Goal: Task Accomplishment & Management: Manage account settings

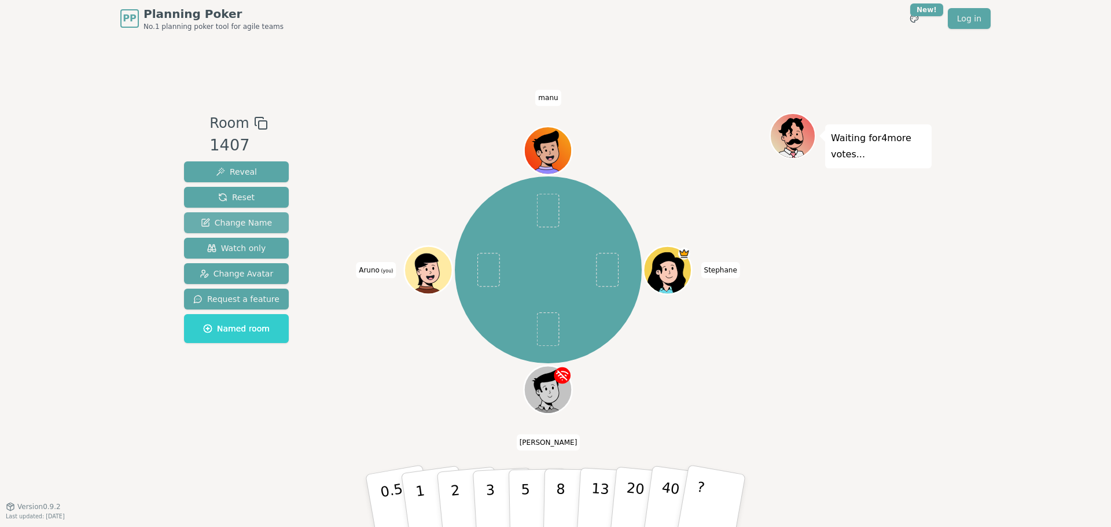
click at [252, 229] on button "Change Name" at bounding box center [236, 222] width 105 height 21
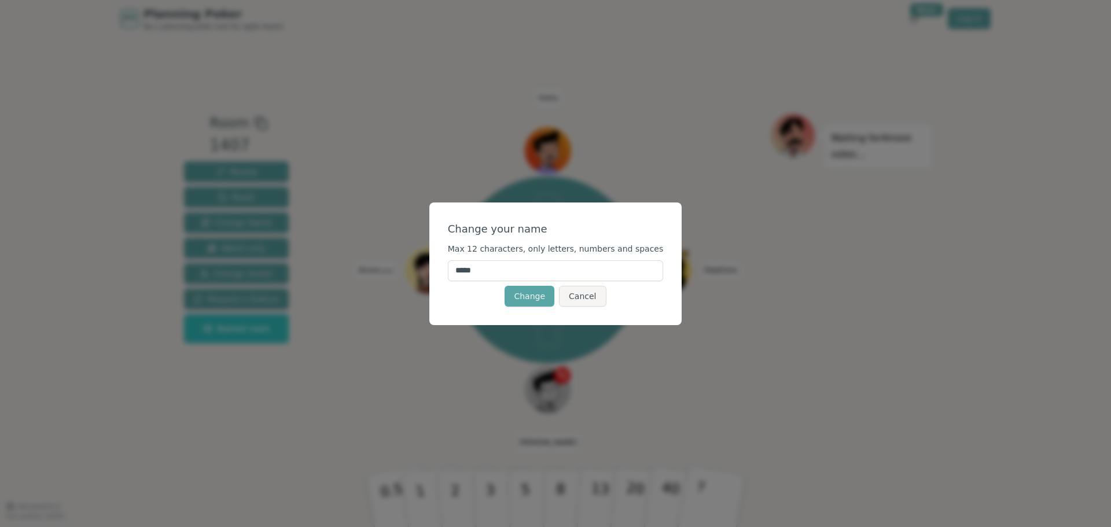
click at [519, 276] on input "*****" at bounding box center [556, 271] width 216 height 21
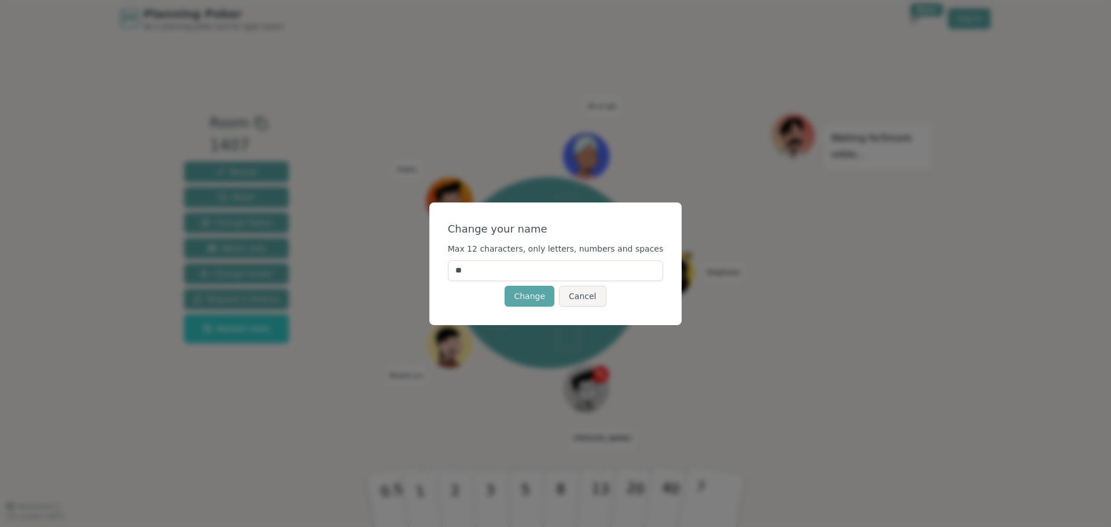
type input "*"
type input "*****"
click at [519, 294] on button "Change" at bounding box center [530, 296] width 50 height 21
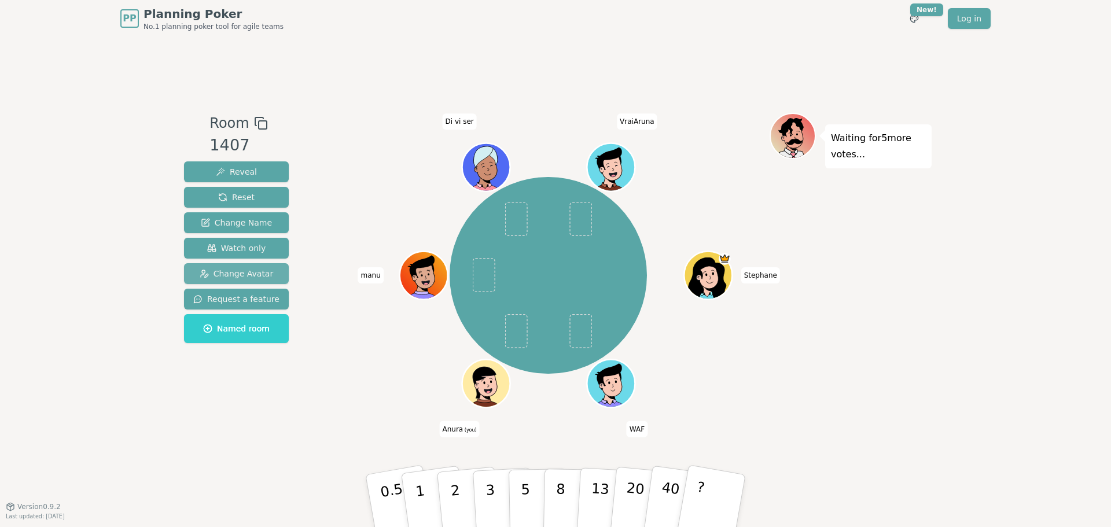
click at [269, 267] on button "Change Avatar" at bounding box center [236, 273] width 105 height 21
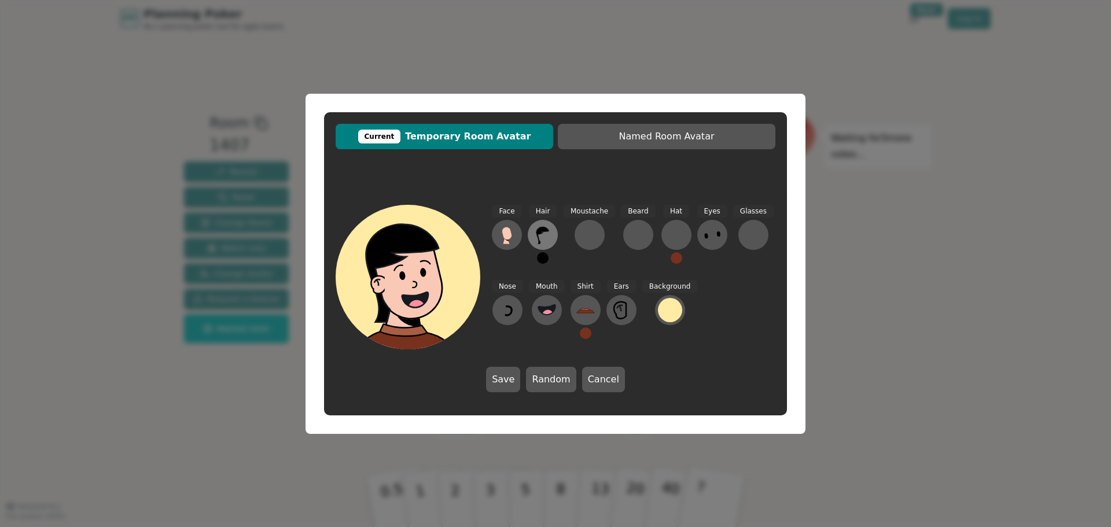
click at [541, 225] on button at bounding box center [543, 235] width 30 height 30
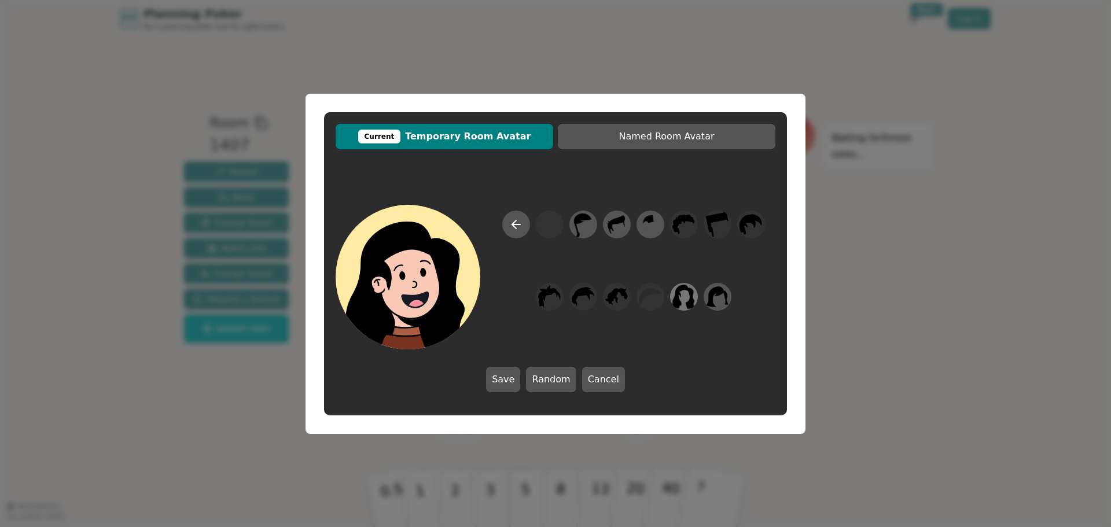
click at [676, 297] on icon at bounding box center [684, 297] width 23 height 24
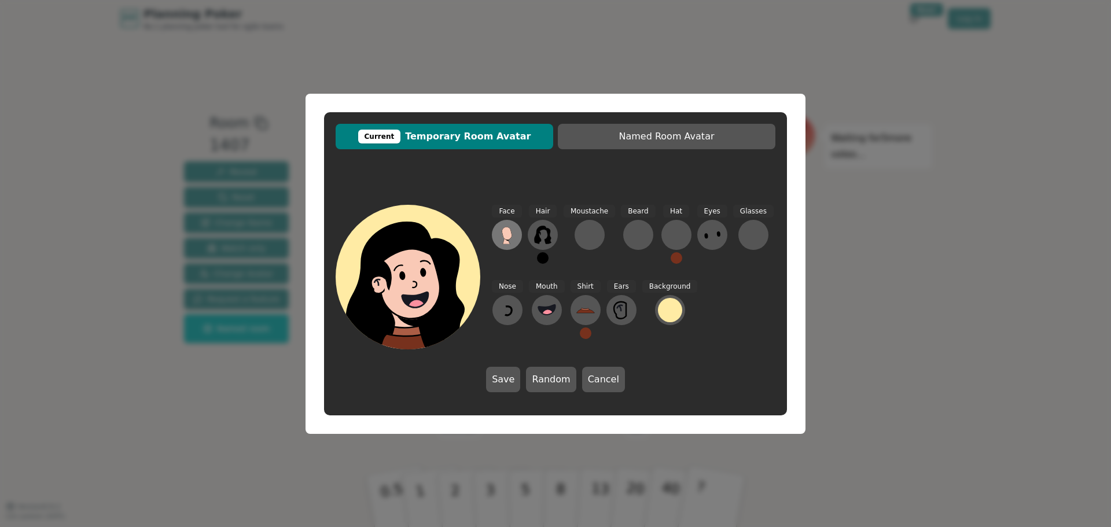
click at [513, 240] on icon at bounding box center [507, 235] width 19 height 19
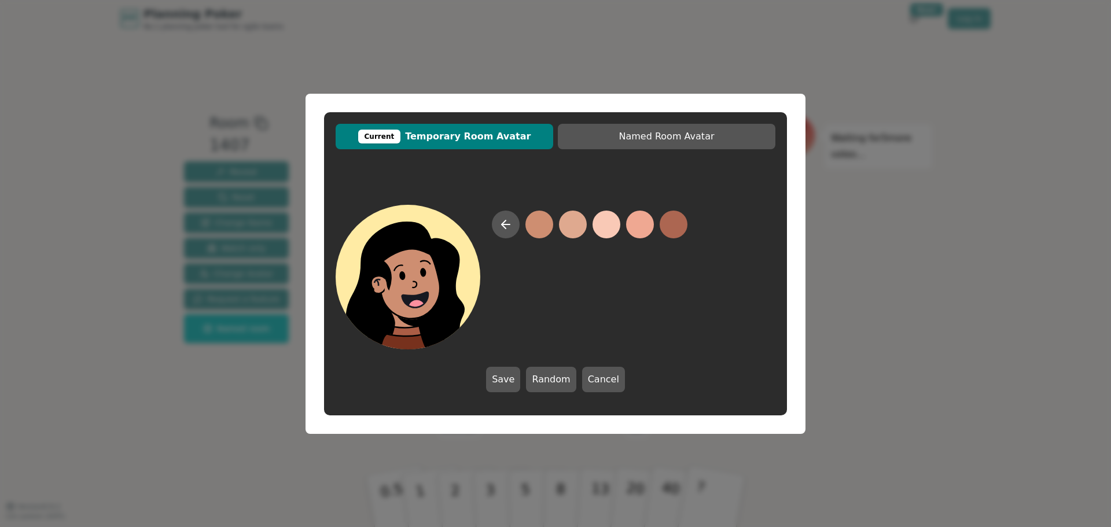
click at [541, 229] on button at bounding box center [540, 225] width 28 height 28
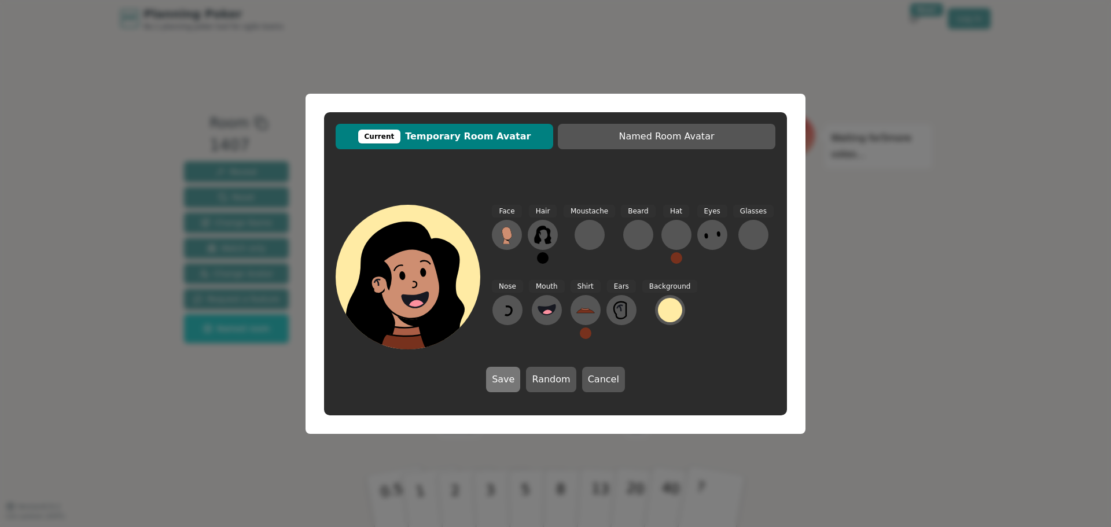
click at [511, 380] on button "Save" at bounding box center [503, 379] width 34 height 25
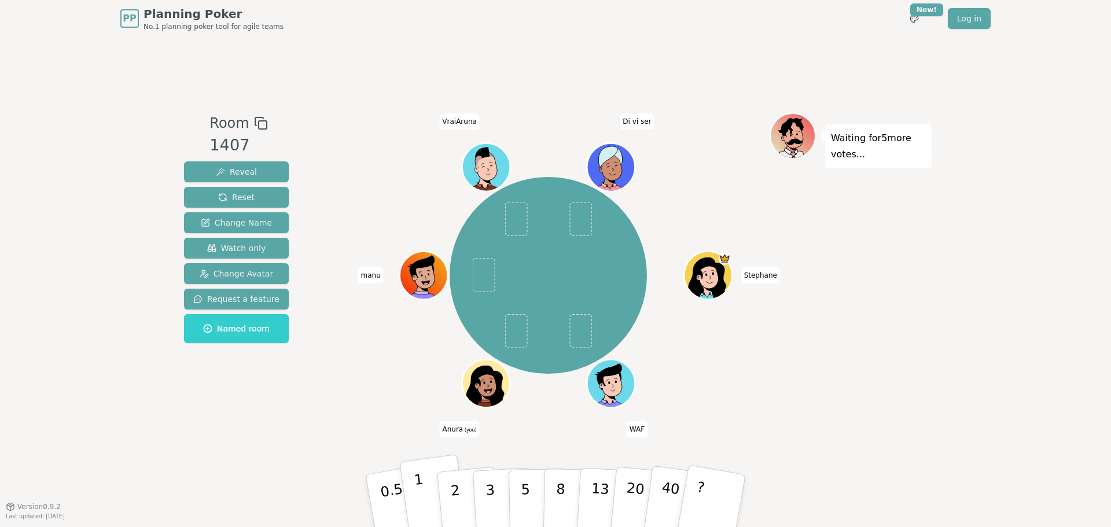
click at [431, 486] on button "1" at bounding box center [433, 501] width 69 height 94
click at [417, 493] on p "1" at bounding box center [421, 502] width 17 height 63
click at [399, 392] on div "Stephane WAF Anura (you) manu VraiAruna Di vi ser" at bounding box center [548, 276] width 443 height 284
click at [422, 478] on button "1" at bounding box center [433, 501] width 69 height 94
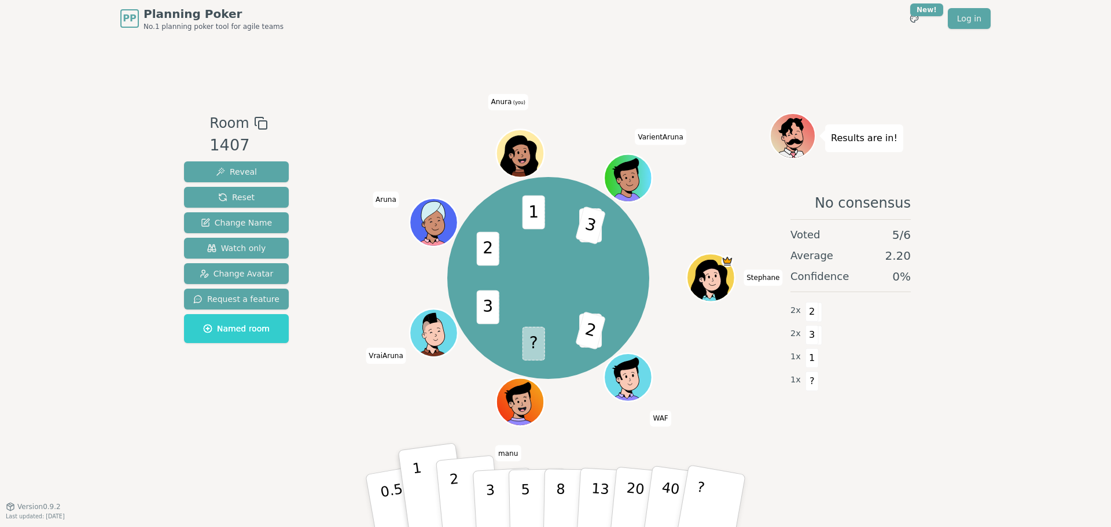
click at [457, 489] on p "2" at bounding box center [456, 502] width 15 height 63
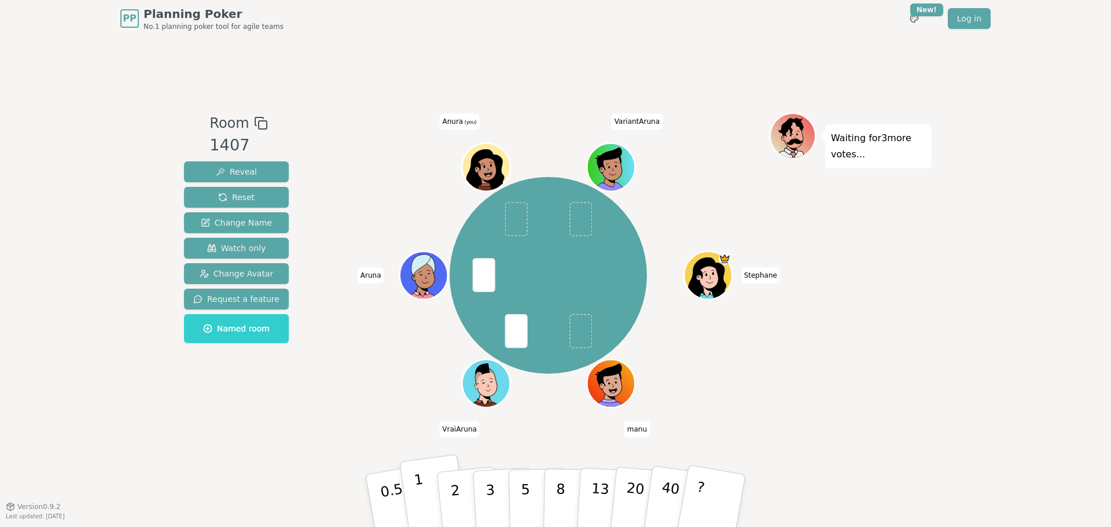
click at [426, 494] on button "1" at bounding box center [433, 501] width 69 height 94
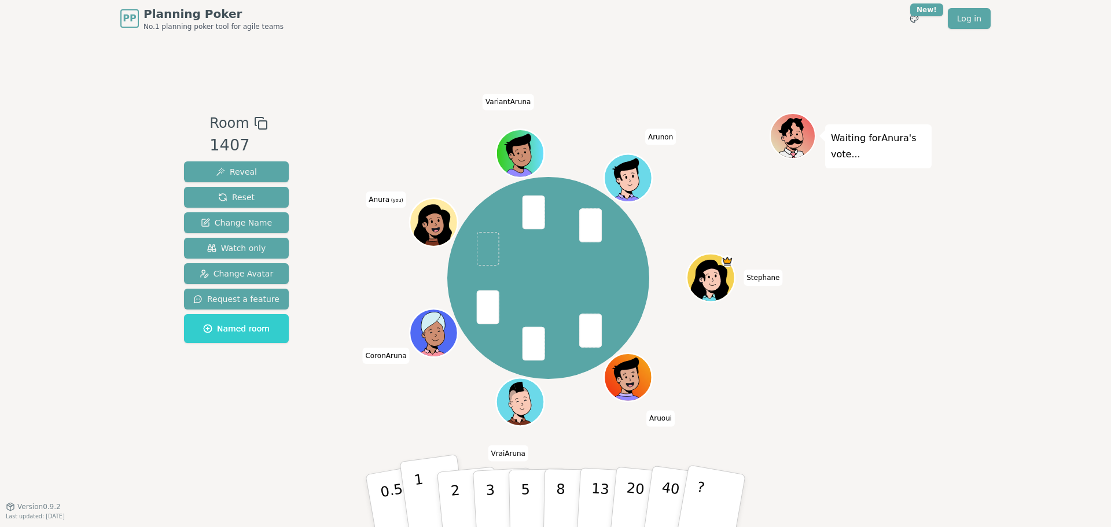
click at [428, 484] on button "1" at bounding box center [433, 501] width 69 height 94
click at [431, 492] on button "1" at bounding box center [433, 501] width 69 height 94
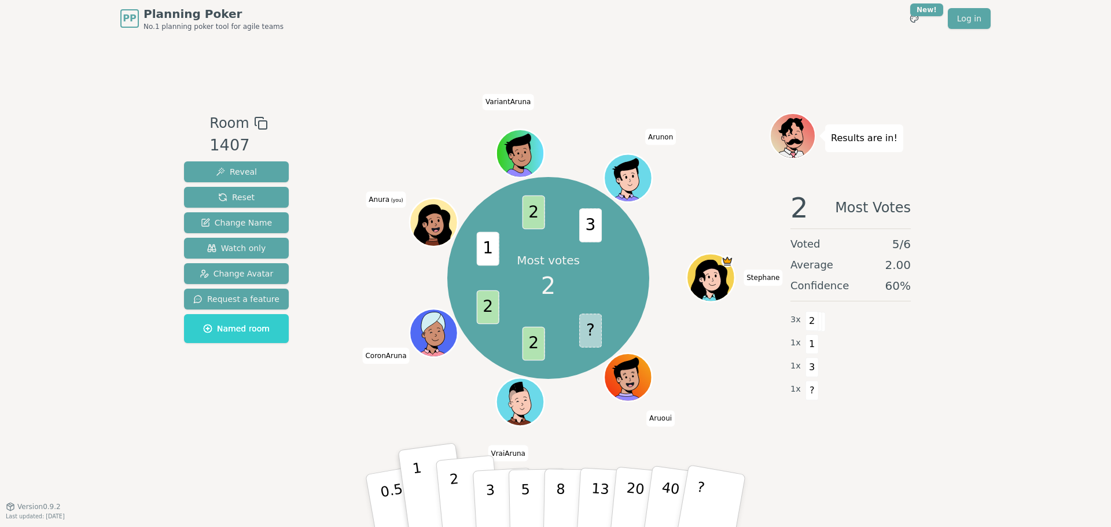
click at [462, 497] on button "2" at bounding box center [469, 502] width 66 height 92
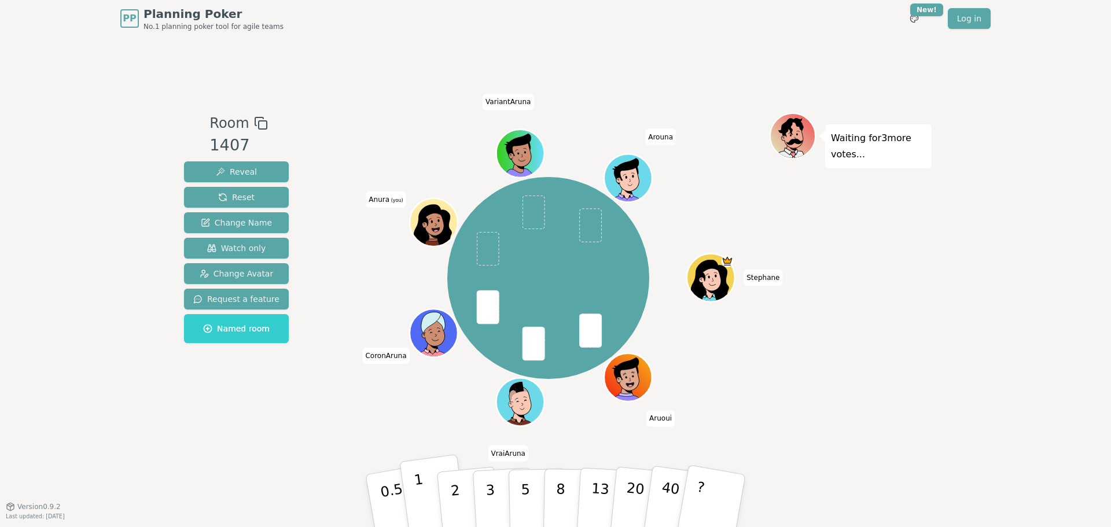
click at [425, 501] on button "1" at bounding box center [433, 501] width 69 height 94
click at [382, 492] on p "0.5" at bounding box center [393, 501] width 32 height 65
click at [417, 500] on p "1" at bounding box center [421, 502] width 17 height 63
click at [424, 498] on p "1" at bounding box center [421, 502] width 17 height 63
click at [425, 489] on button "1" at bounding box center [433, 501] width 69 height 94
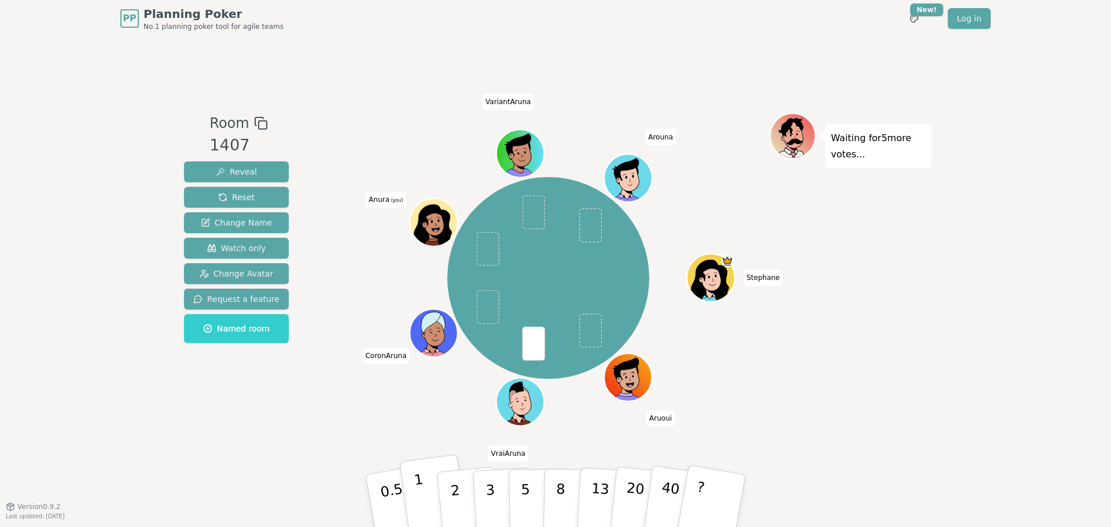
click at [429, 496] on button "1" at bounding box center [433, 501] width 69 height 94
click at [414, 494] on button "1" at bounding box center [433, 501] width 69 height 94
drag, startPoint x: 427, startPoint y: 486, endPoint x: 434, endPoint y: 487, distance: 7.0
click at [430, 486] on button "1" at bounding box center [433, 501] width 69 height 94
click at [391, 494] on p "0.5" at bounding box center [393, 501] width 32 height 65
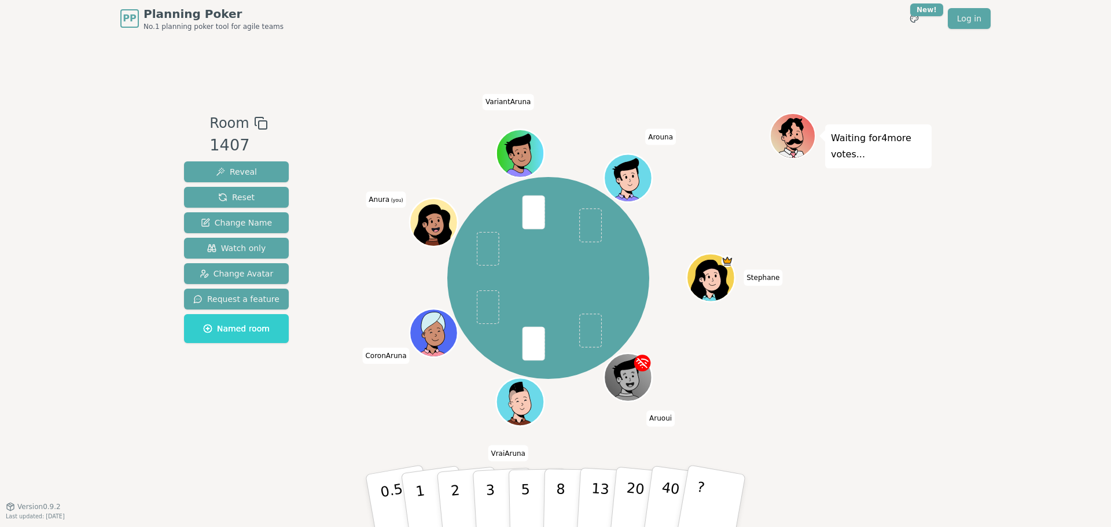
drag, startPoint x: 394, startPoint y: 497, endPoint x: 499, endPoint y: 467, distance: 108.9
click at [394, 497] on p "0.5" at bounding box center [396, 513] width 32 height 65
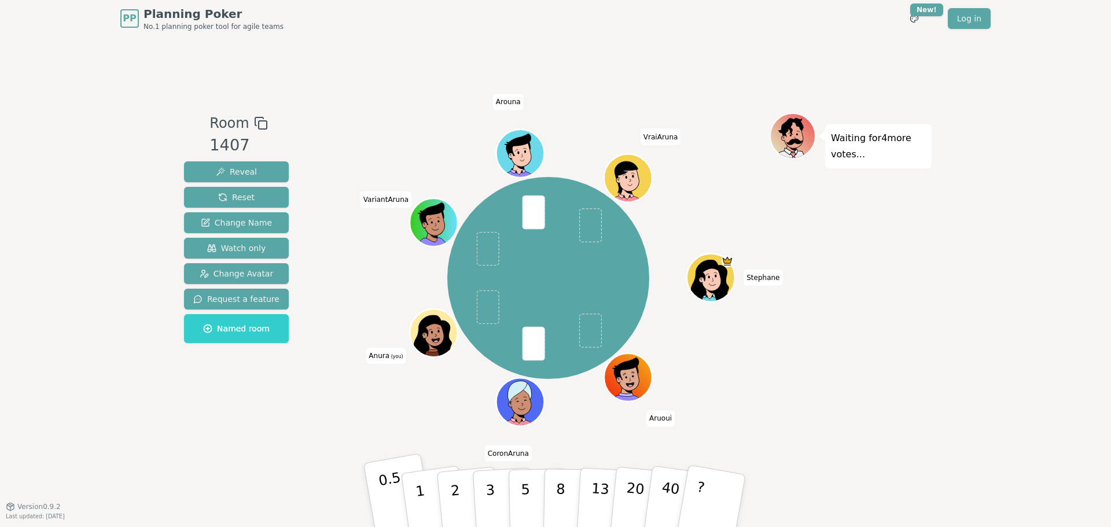
click at [386, 496] on p "0.5" at bounding box center [393, 501] width 32 height 65
